Goal: Task Accomplishment & Management: Use online tool/utility

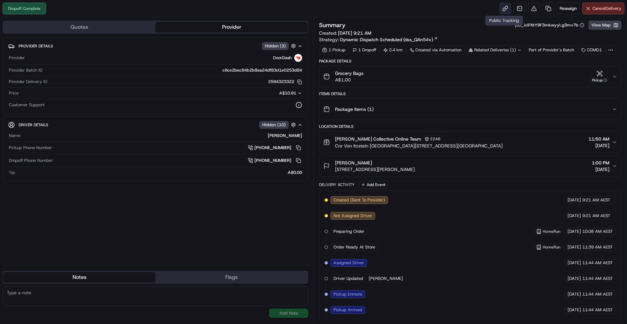
click at [506, 8] on link at bounding box center [506, 9] width 12 height 12
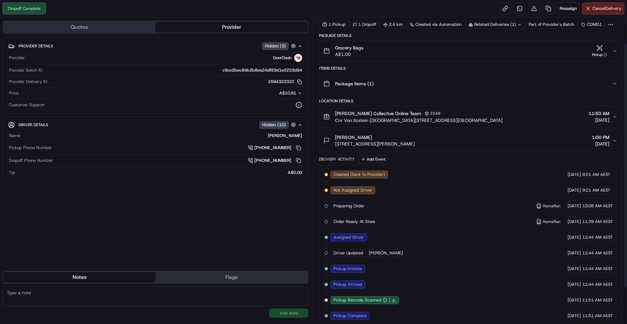
scroll to position [77, 0]
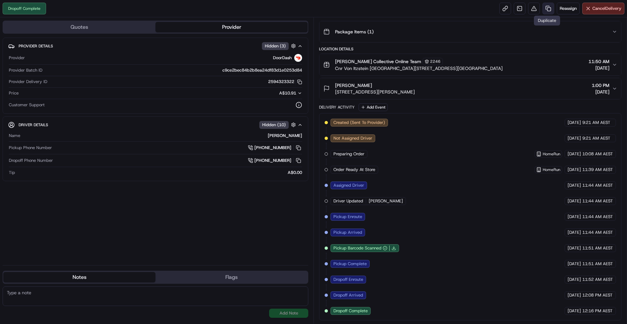
click at [550, 11] on link at bounding box center [549, 9] width 12 height 12
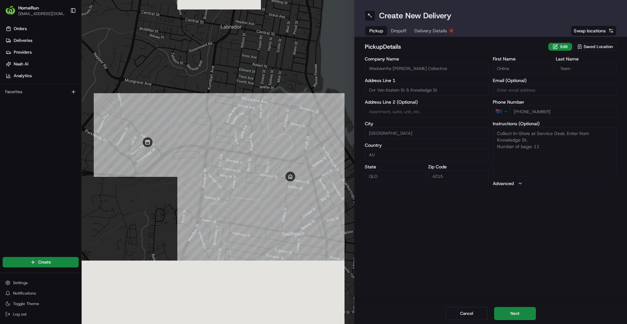
click at [444, 33] on span "Delivery Details" at bounding box center [431, 30] width 33 height 7
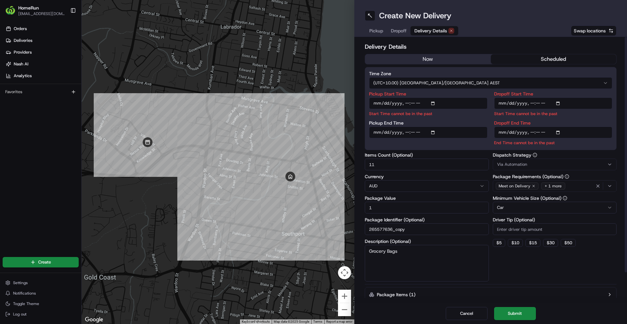
click at [403, 106] on input "Pickup Start Time" at bounding box center [428, 103] width 119 height 12
click at [416, 106] on input "Pickup Start Time" at bounding box center [428, 103] width 119 height 12
click at [413, 101] on input "Pickup Start Time" at bounding box center [428, 103] width 119 height 12
type input "[DATE]T13:15"
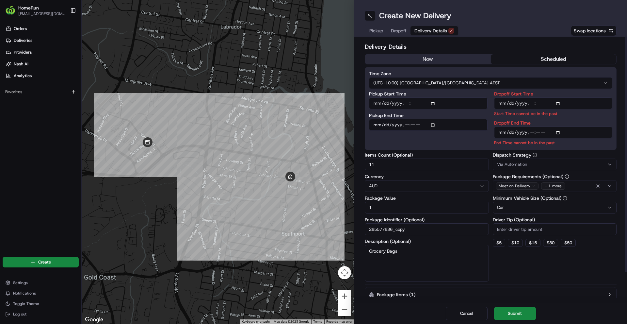
click at [528, 104] on input "Dropoff Start Time" at bounding box center [553, 103] width 119 height 12
click at [539, 106] on input "Dropoff Start Time" at bounding box center [553, 103] width 119 height 12
click at [535, 102] on input "Dropoff Start Time" at bounding box center [553, 103] width 119 height 12
type input "[DATE]T13:30"
click at [535, 131] on input "Dropoff End Time" at bounding box center [553, 132] width 119 height 12
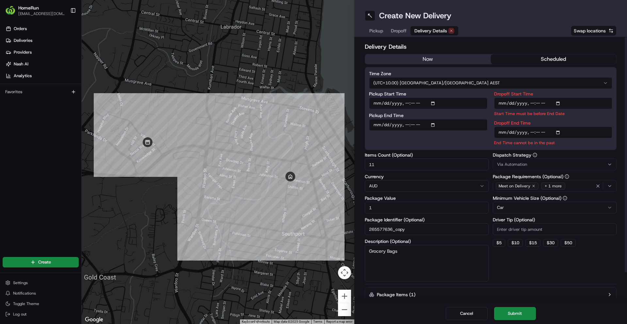
type input "[DATE]T13:45"
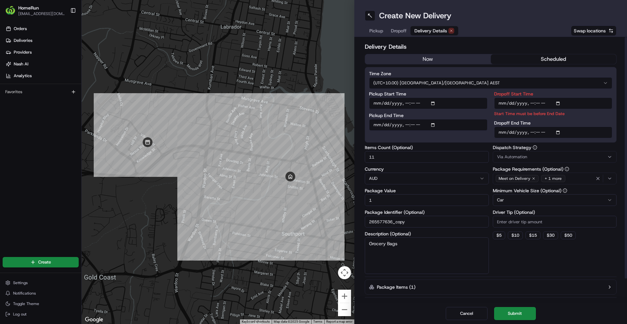
click at [553, 266] on div "Dispatch Strategy Via Automation Package Requirements (Optional) Meet on Delive…" at bounding box center [555, 209] width 124 height 129
click at [527, 310] on button "Submit" at bounding box center [515, 313] width 42 height 13
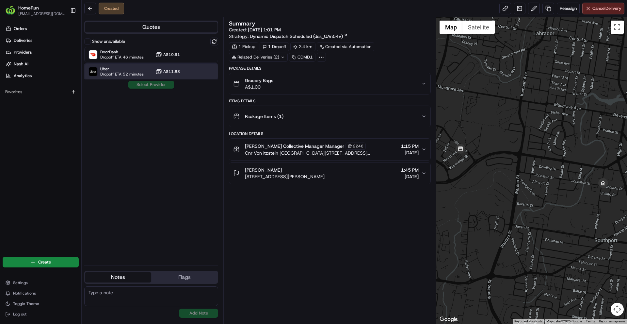
click at [122, 75] on span "Dropoff ETA 52 minutes" at bounding box center [121, 74] width 43 height 5
click at [145, 90] on div "Show unavailable DoorDash Dropoff ETA 46 minutes A$10.91 Uber Dropoff ETA 52 mi…" at bounding box center [151, 149] width 134 height 222
click at [146, 86] on button "Assign Provider" at bounding box center [151, 85] width 46 height 8
